Goal: Navigation & Orientation: Understand site structure

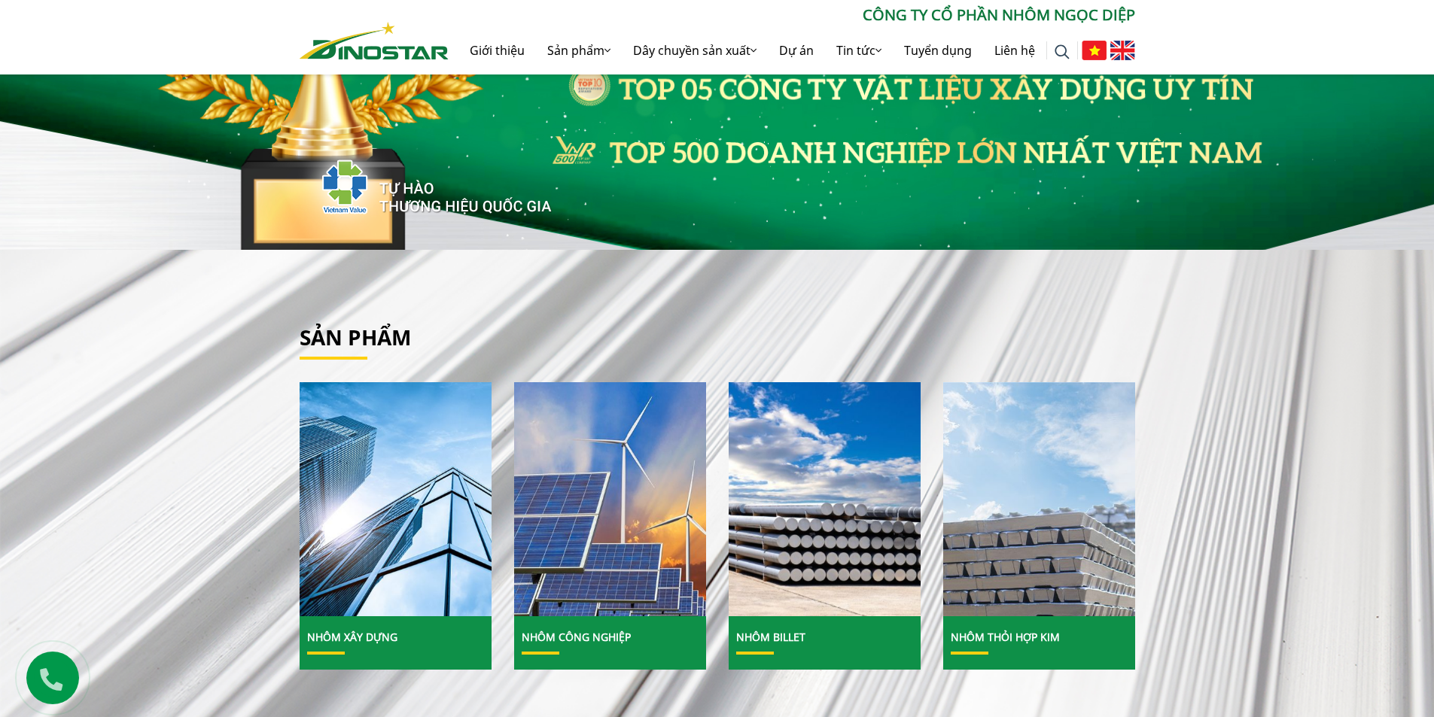
scroll to position [376, 0]
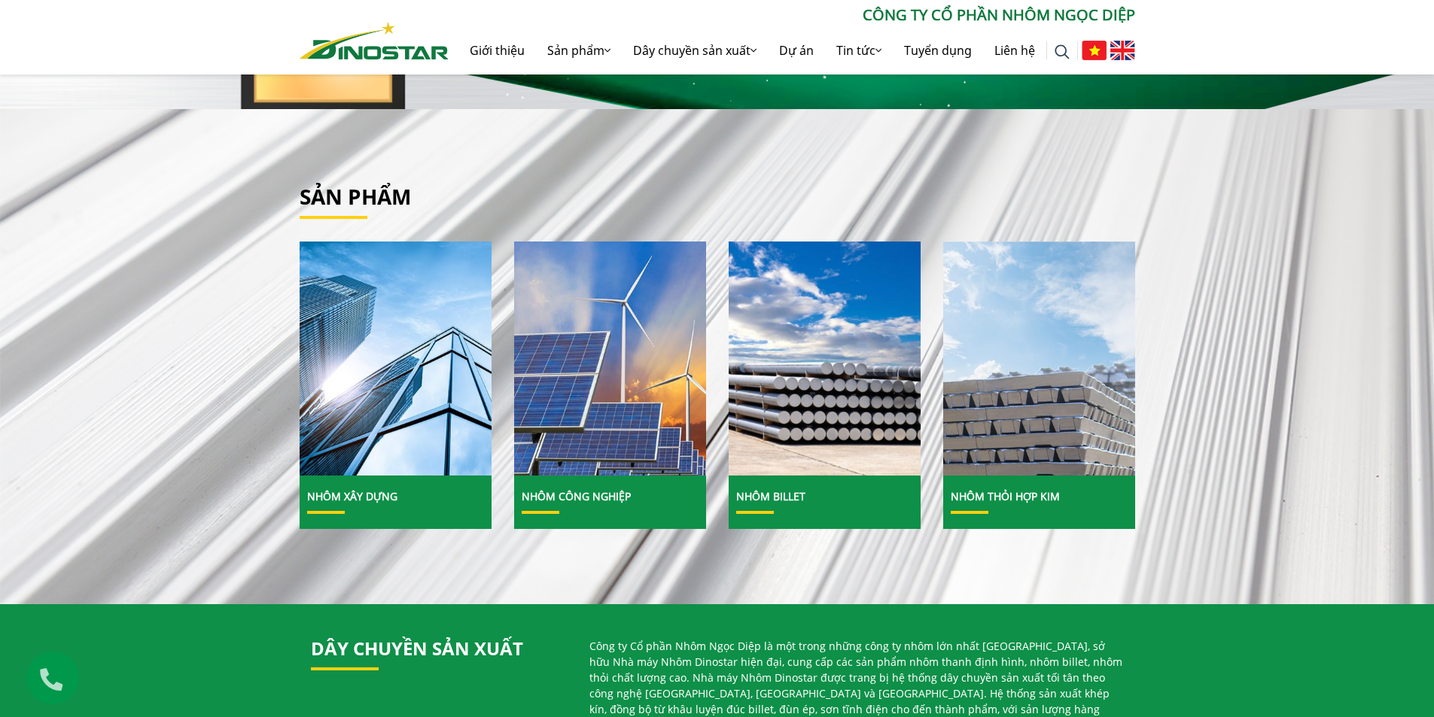
click at [188, 210] on div "Sản phẩm Nhôm Xây dựng" at bounding box center [717, 356] width 1434 height 495
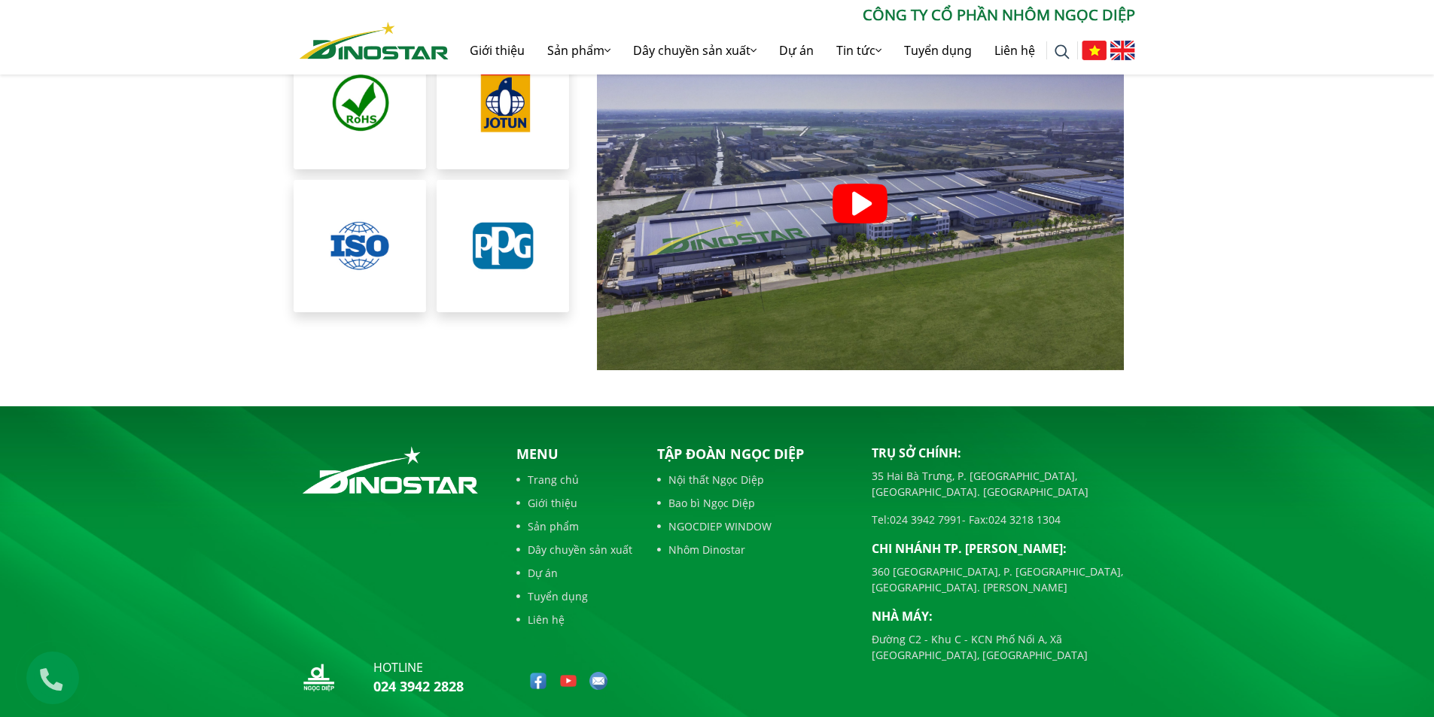
scroll to position [3409, 0]
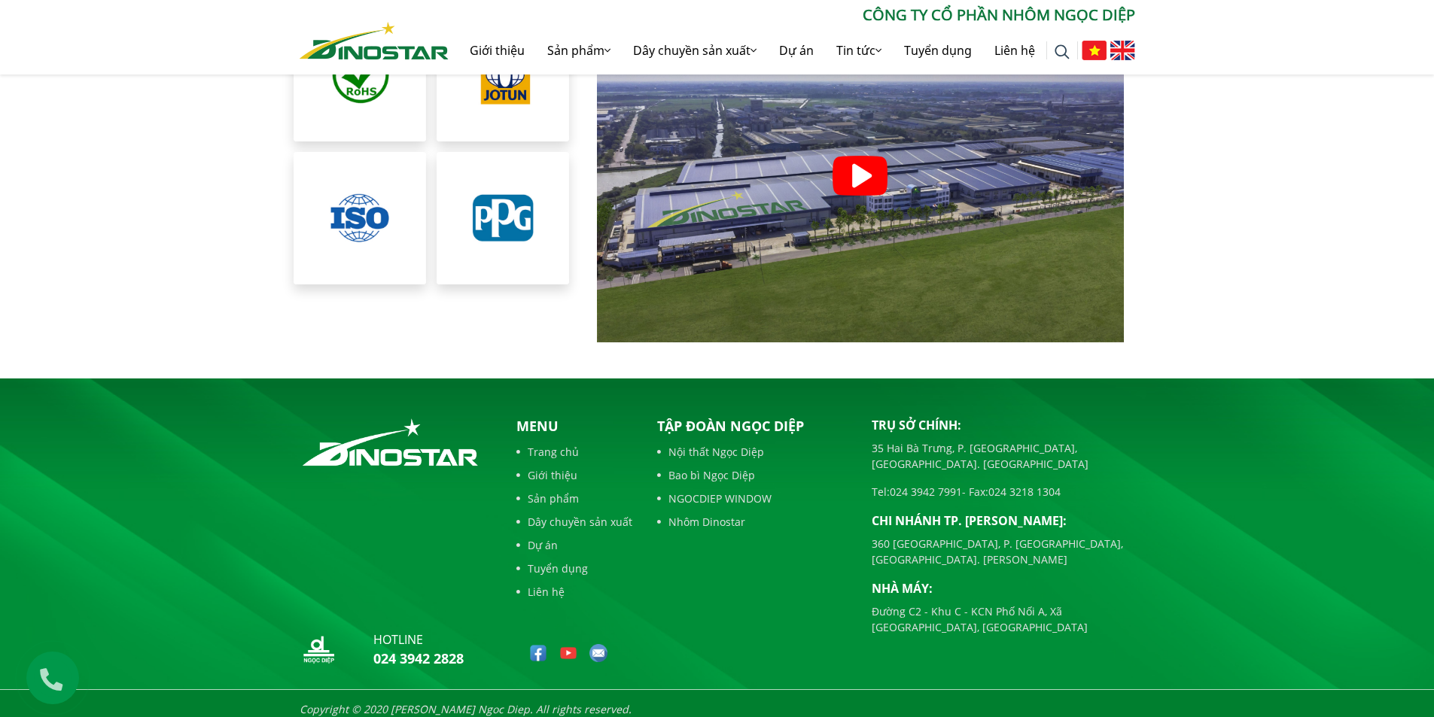
click at [709, 514] on link "Nhôm Dinostar" at bounding box center [753, 522] width 192 height 16
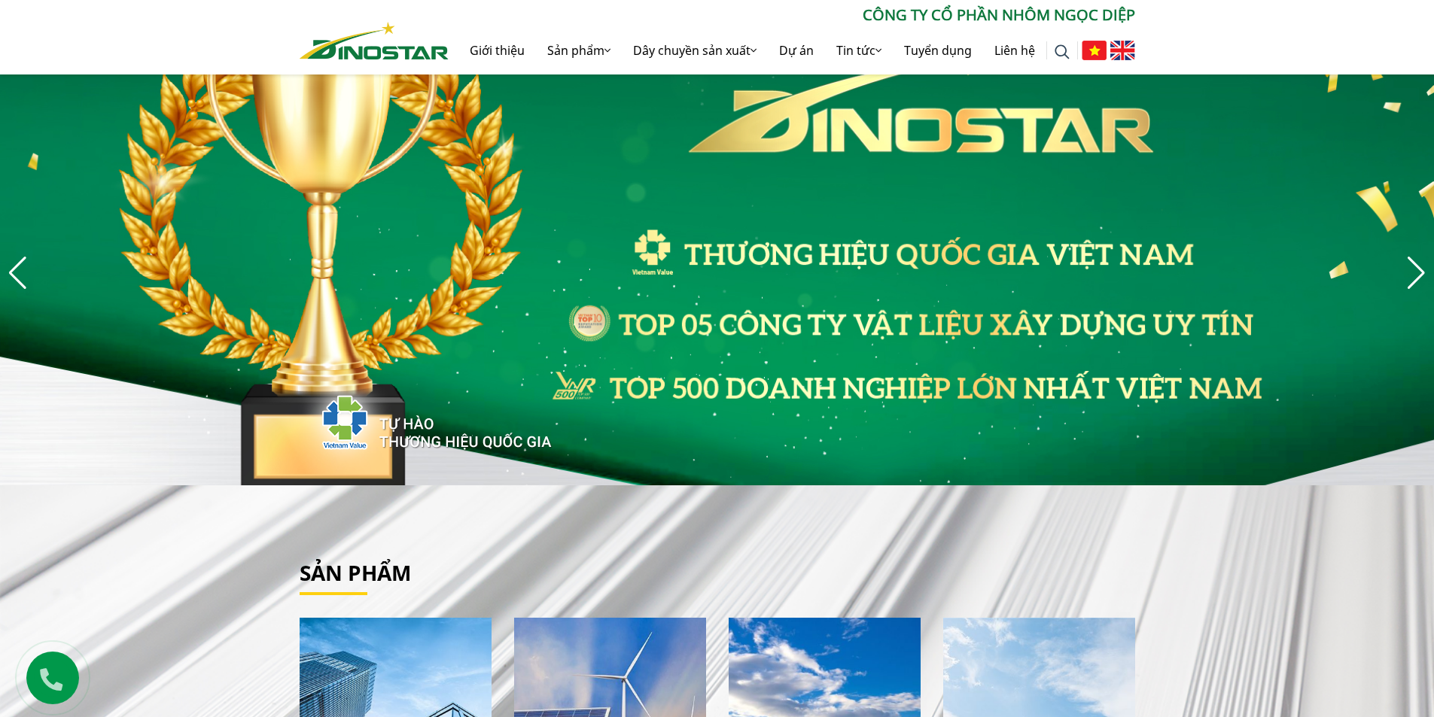
scroll to position [3409, 0]
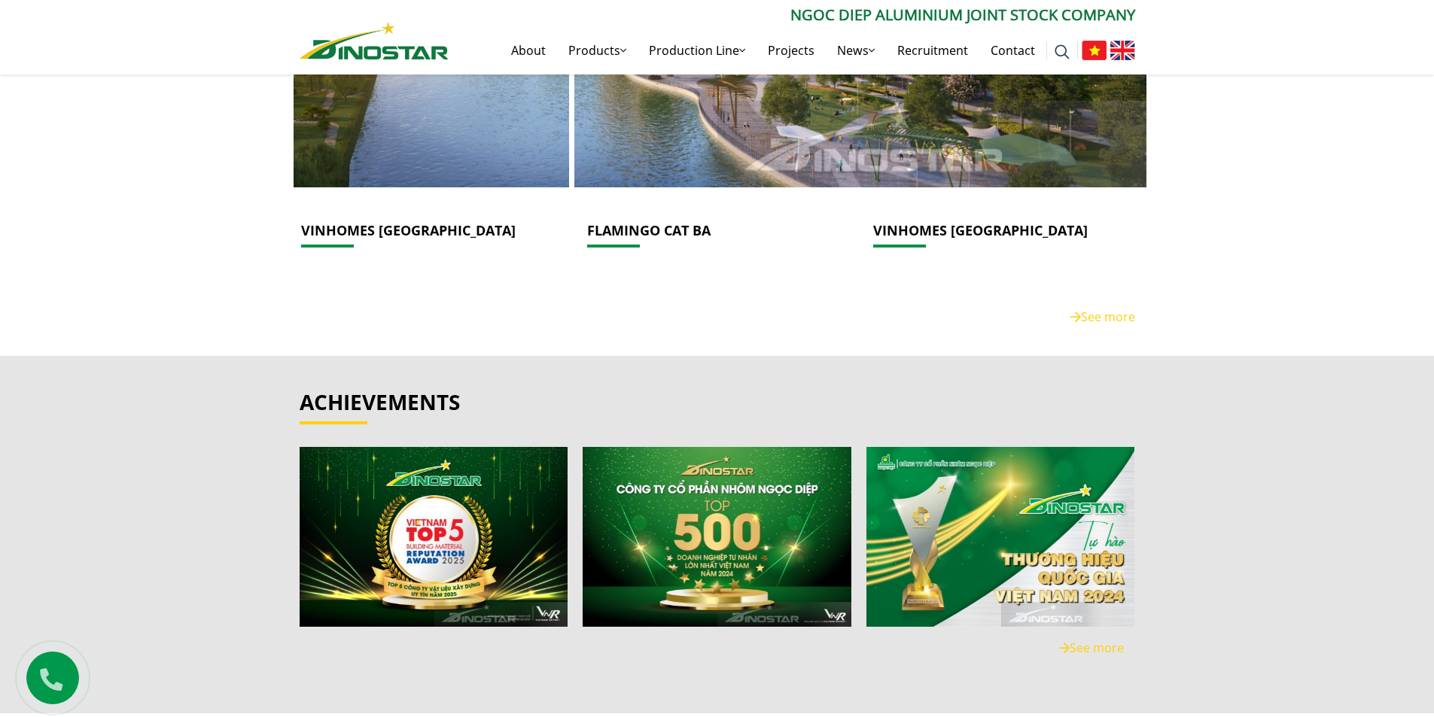
scroll to position [2634, 0]
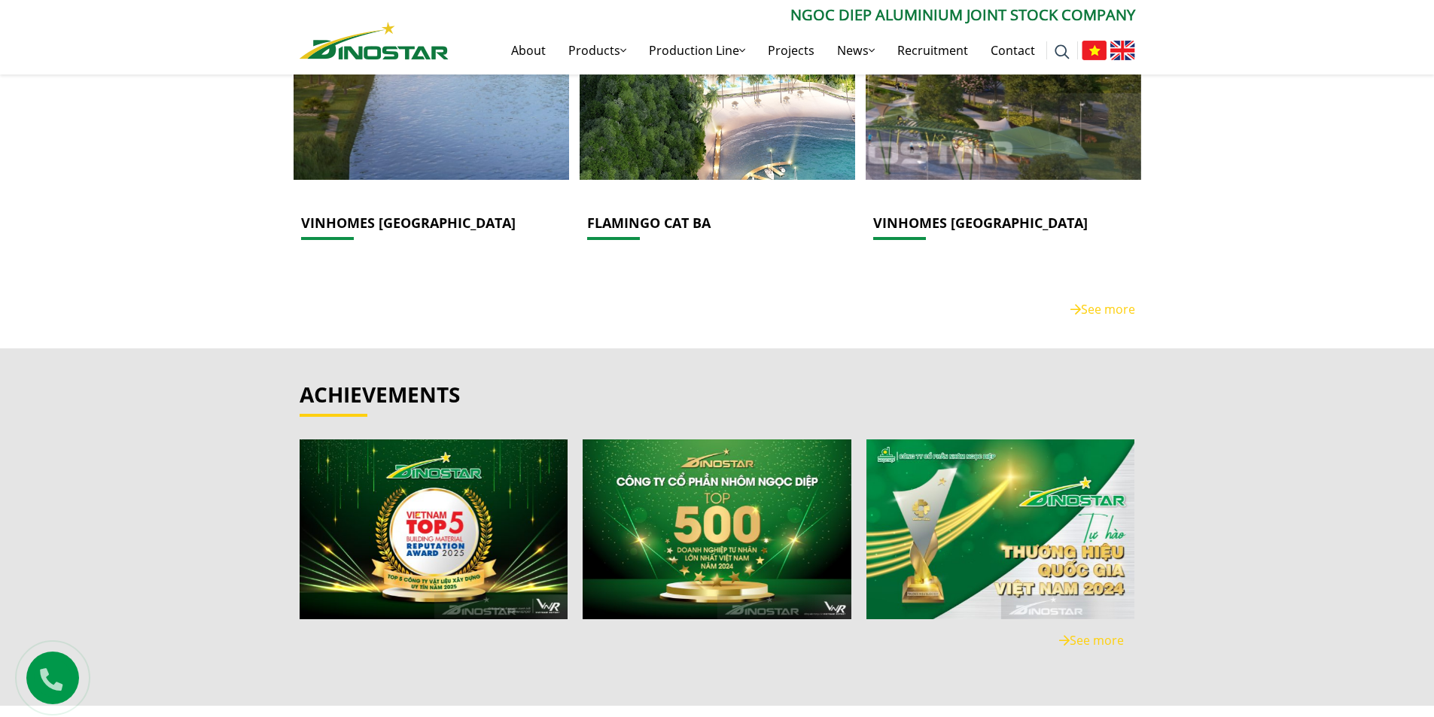
click at [1322, 379] on div "achievements" at bounding box center [717, 527] width 1434 height 358
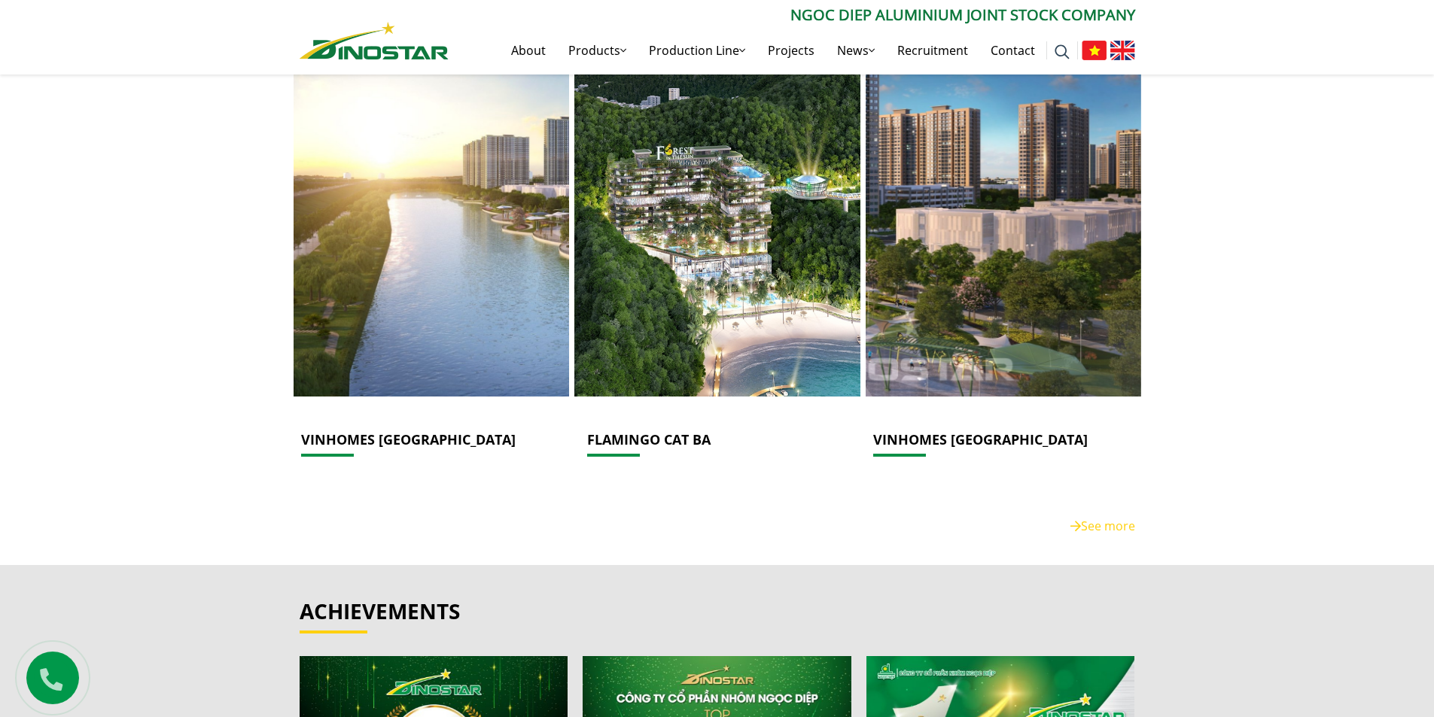
scroll to position [2409, 0]
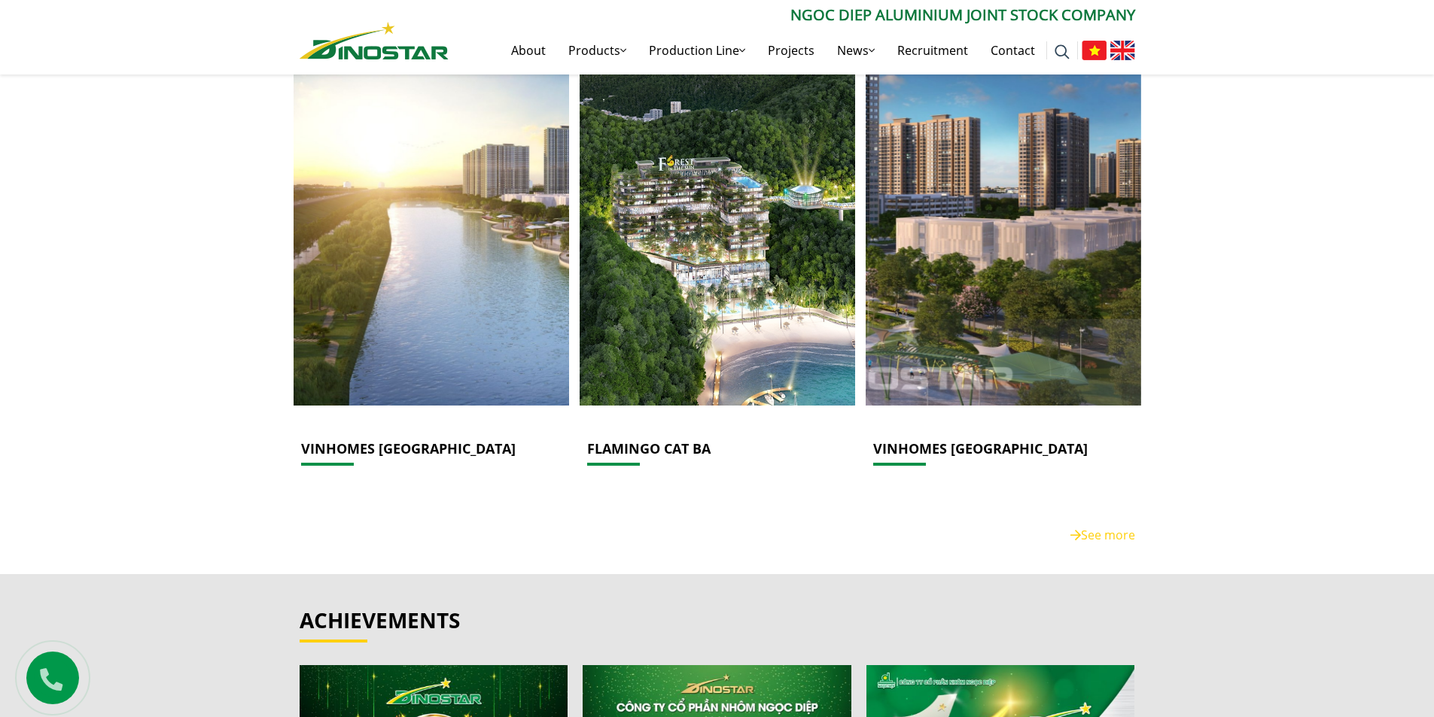
click at [1109, 537] on link "See more" at bounding box center [1102, 535] width 65 height 17
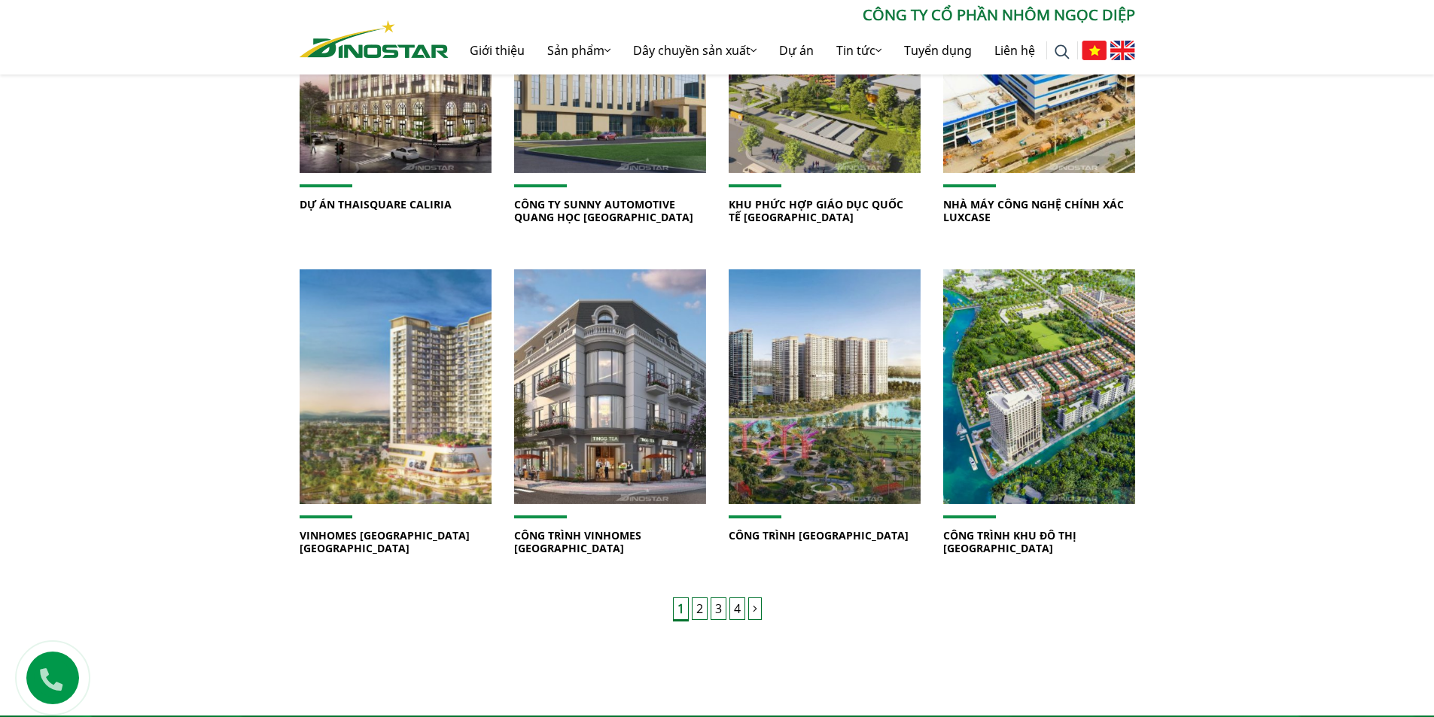
scroll to position [978, 0]
